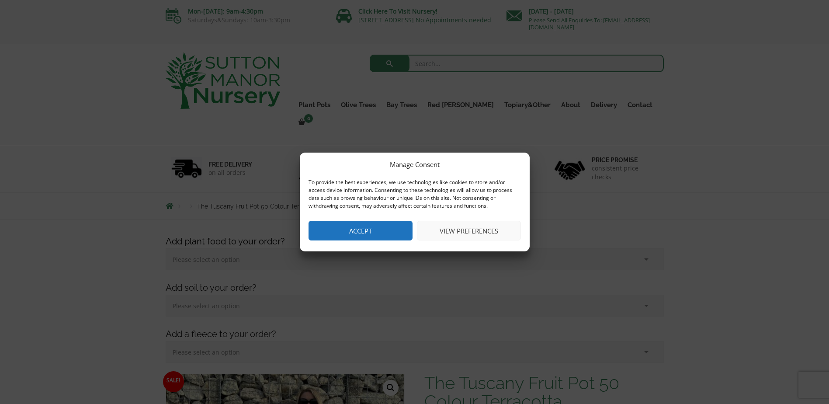
click at [446, 229] on button "View preferences" at bounding box center [469, 231] width 104 height 20
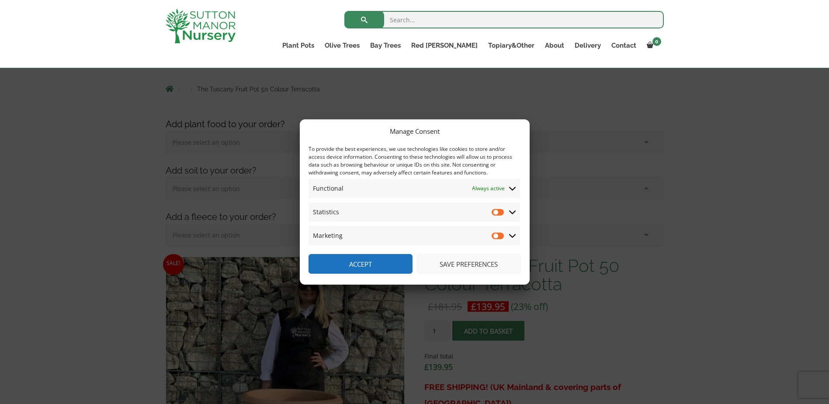
scroll to position [87, 0]
click at [498, 212] on input "Statistics" at bounding box center [497, 212] width 13 height 9
checkbox input "true"
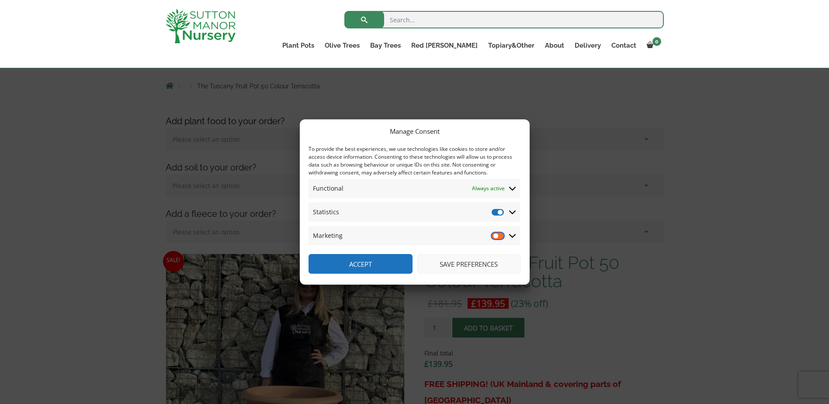
click at [500, 235] on input "Marketing" at bounding box center [497, 235] width 13 height 9
checkbox input "false"
drag, startPoint x: 499, startPoint y: 211, endPoint x: 494, endPoint y: 211, distance: 5.3
click at [498, 211] on input "Statistics" at bounding box center [497, 212] width 13 height 9
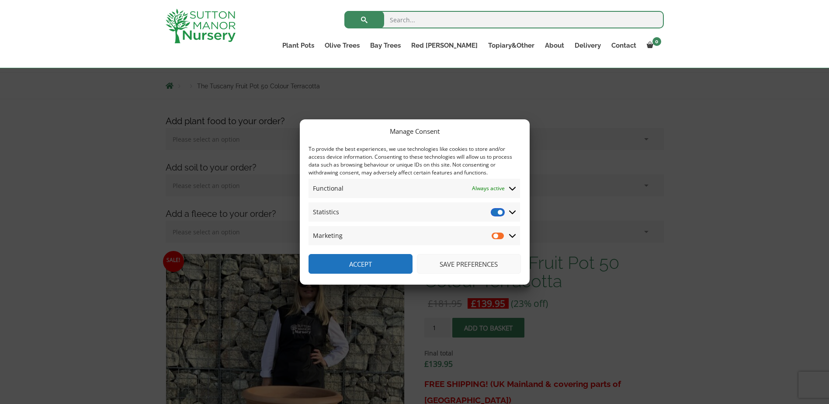
checkbox input "false"
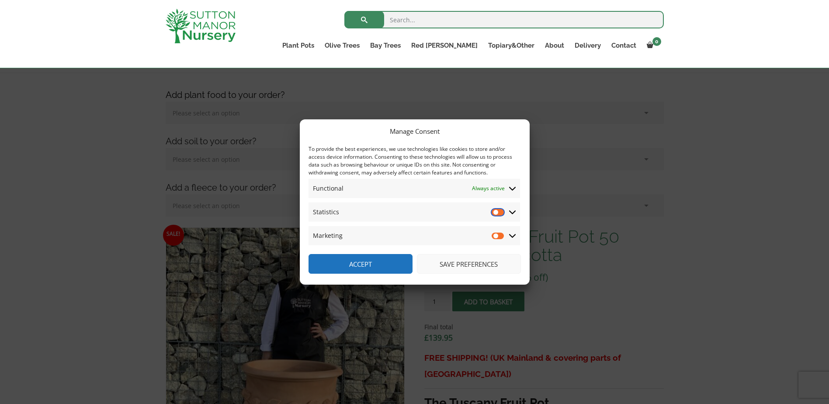
scroll to position [218, 0]
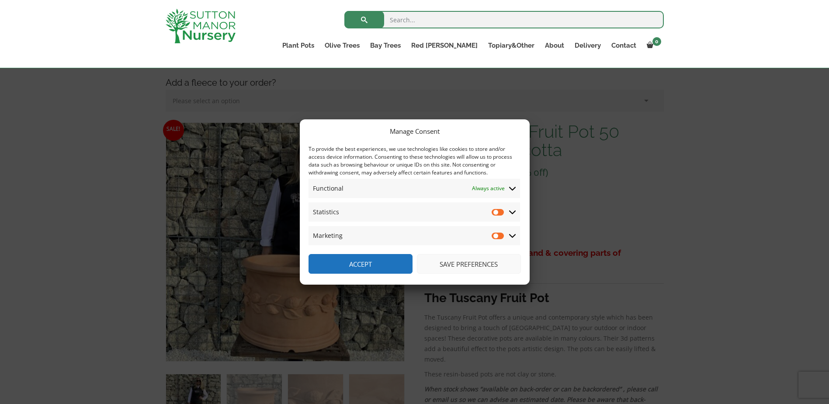
click at [467, 263] on button "Save preferences" at bounding box center [469, 264] width 104 height 20
